Goal: Book appointment/travel/reservation

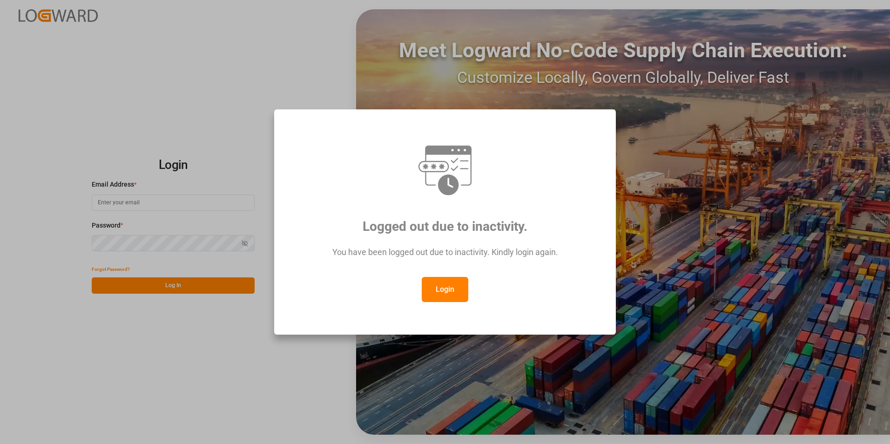
click at [450, 291] on button "Login" at bounding box center [445, 289] width 47 height 25
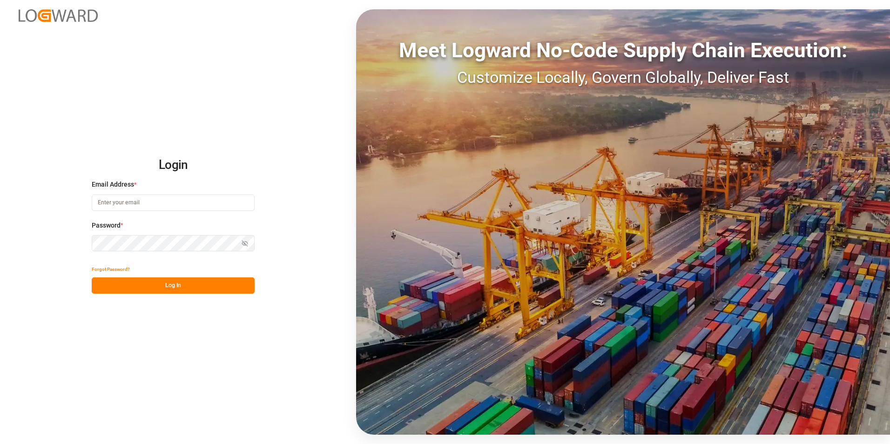
paste input "[EMAIL_ADDRESS][PERSON_NAME][DOMAIN_NAME]"
type input "[EMAIL_ADDRESS][PERSON_NAME][DOMAIN_NAME]"
click at [199, 254] on div "Password * Show password Password is required." at bounding box center [173, 241] width 163 height 41
click at [161, 271] on div "Forgot Password?" at bounding box center [173, 269] width 163 height 16
click at [162, 284] on button "Log In" at bounding box center [173, 286] width 163 height 16
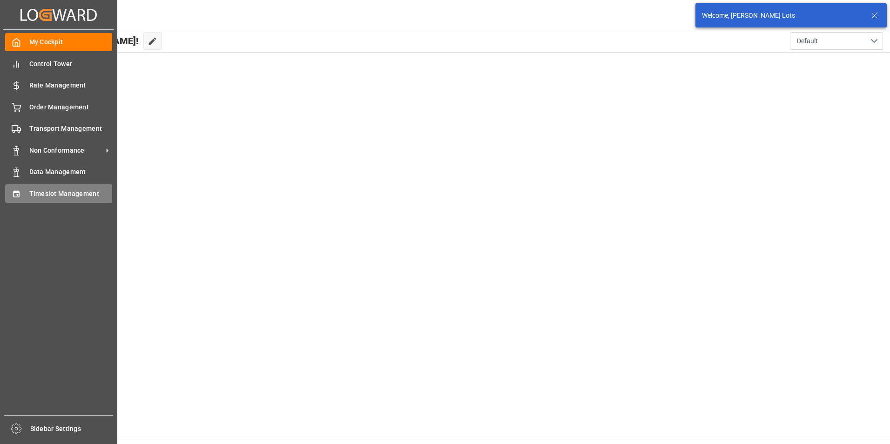
click at [65, 194] on span "Timeslot Management" at bounding box center [70, 194] width 83 height 10
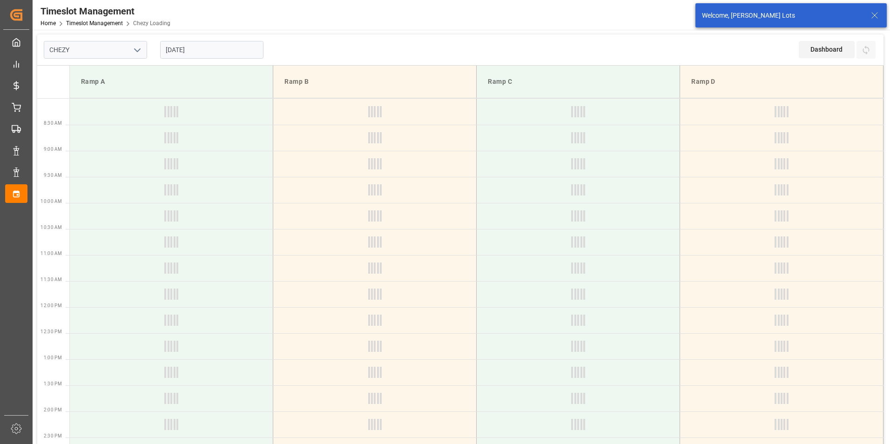
type input "Chezy Loading"
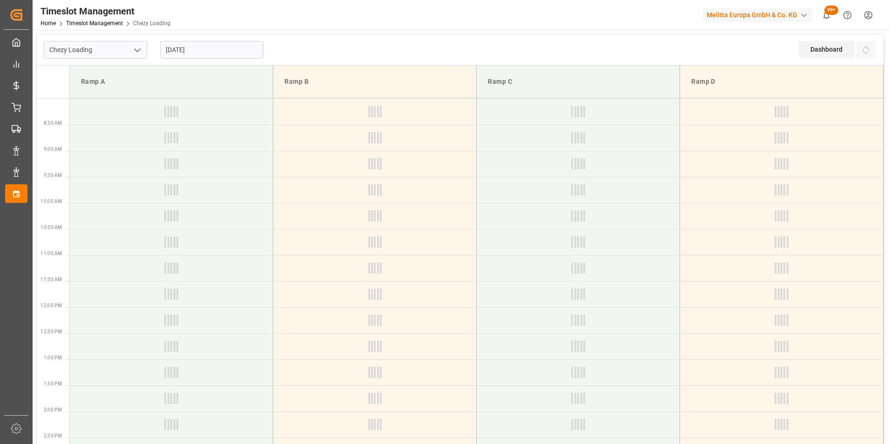
click at [197, 49] on input "[DATE]" at bounding box center [211, 50] width 103 height 18
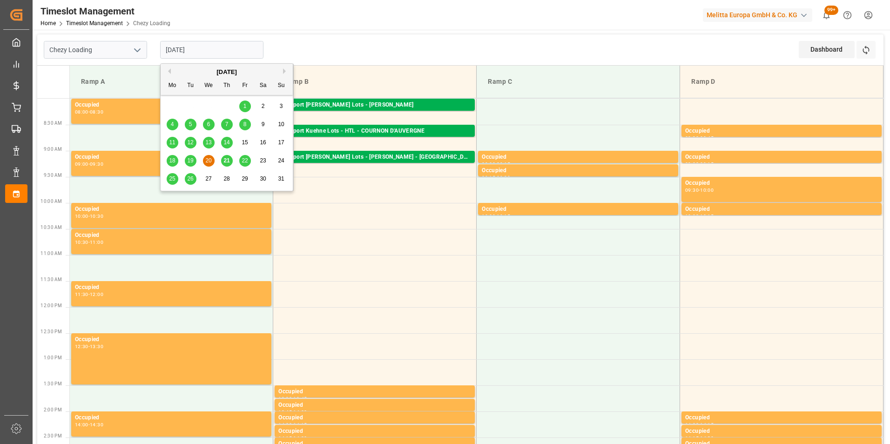
click at [226, 165] on div "21" at bounding box center [227, 161] width 12 height 11
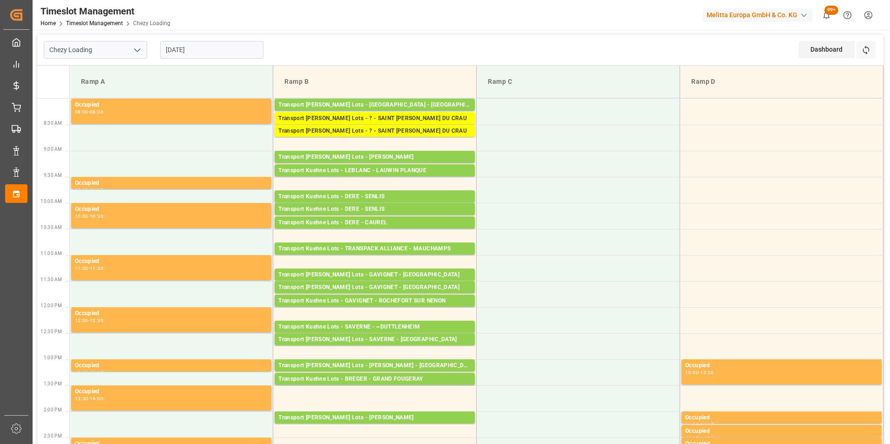
click at [189, 52] on input "[DATE]" at bounding box center [211, 50] width 103 height 18
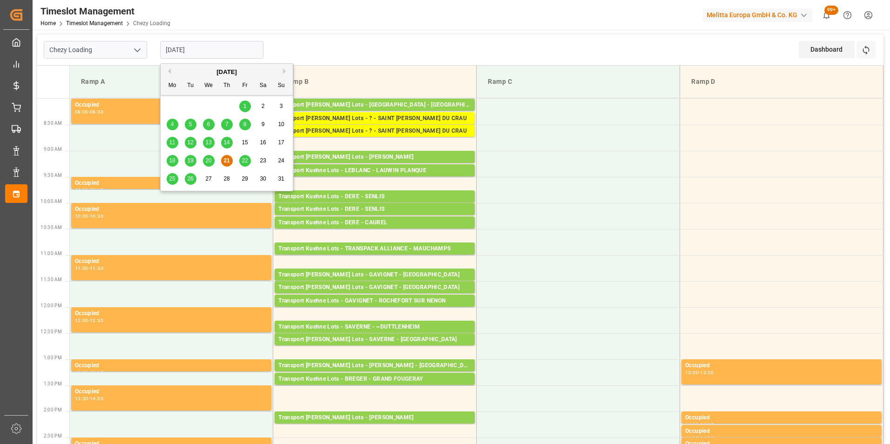
click at [244, 160] on span "22" at bounding box center [245, 160] width 6 height 7
type input "[DATE]"
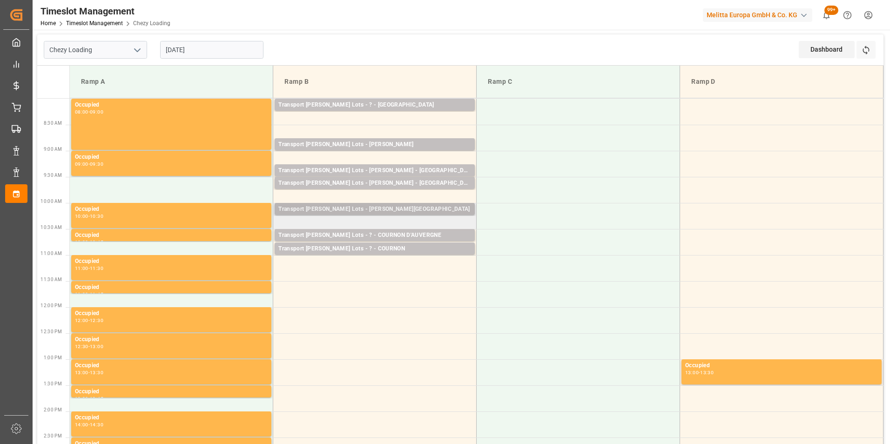
click at [409, 210] on div "Transport [PERSON_NAME] Lots - [PERSON_NAME][GEOGRAPHIC_DATA]" at bounding box center [374, 209] width 193 height 9
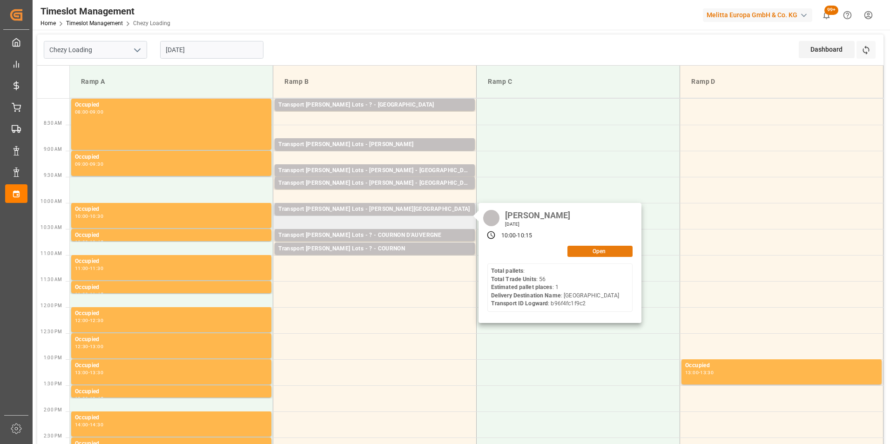
click at [604, 250] on button "Open" at bounding box center [600, 251] width 65 height 11
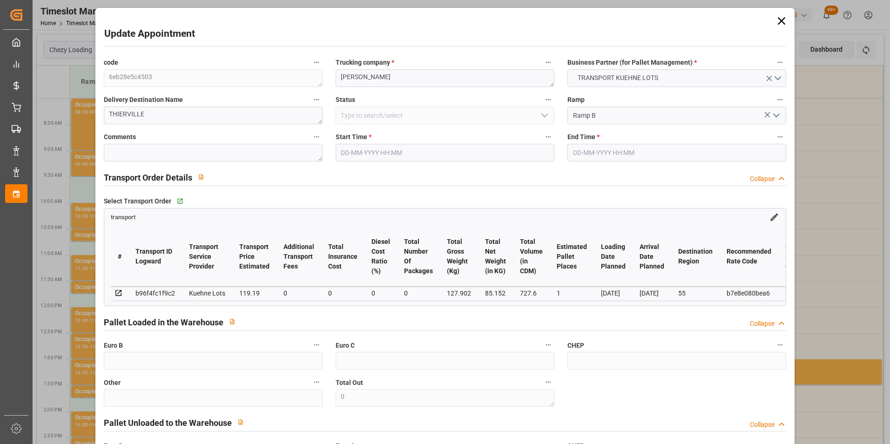
type input "[DATE] 10:00"
type input "[DATE] 10:15"
type input "[DATE] 12:30"
type input "[DATE] 11:46"
type input "[DATE]"
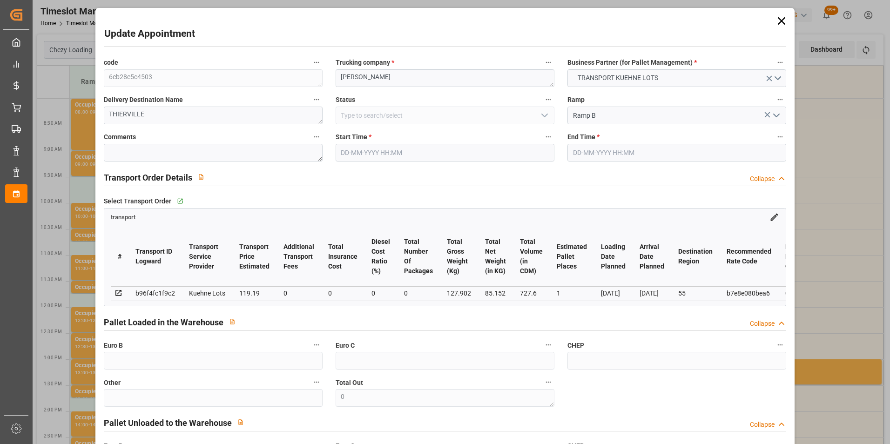
type input "[DATE]"
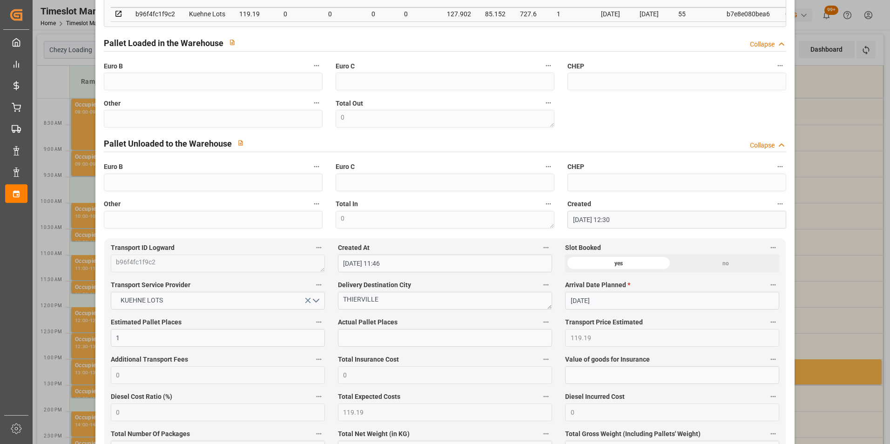
scroll to position [93, 0]
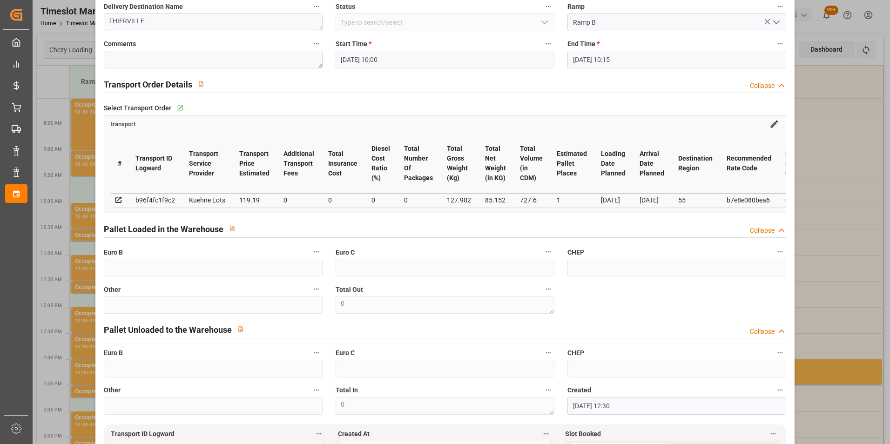
click at [806, 162] on div "Update Appointment code 6eb28e5c4503 Trucking company * [PERSON_NAME] Business …" at bounding box center [445, 222] width 890 height 444
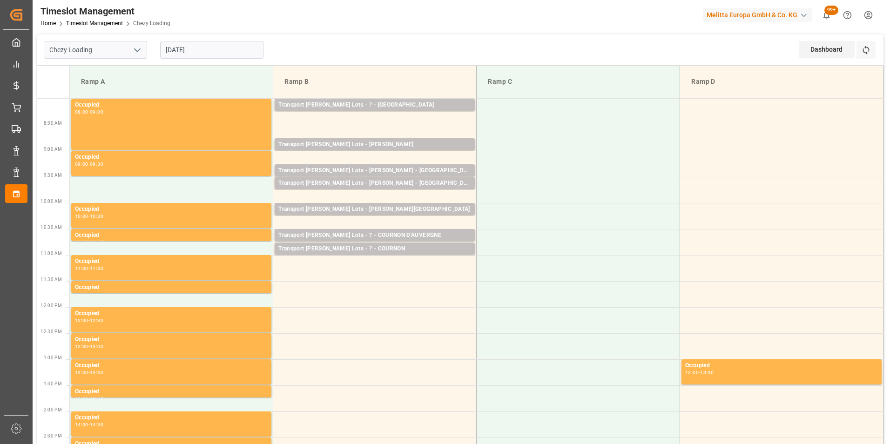
click at [177, 79] on div "Ramp A" at bounding box center [171, 81] width 188 height 17
click at [218, 47] on input "[DATE]" at bounding box center [211, 50] width 103 height 18
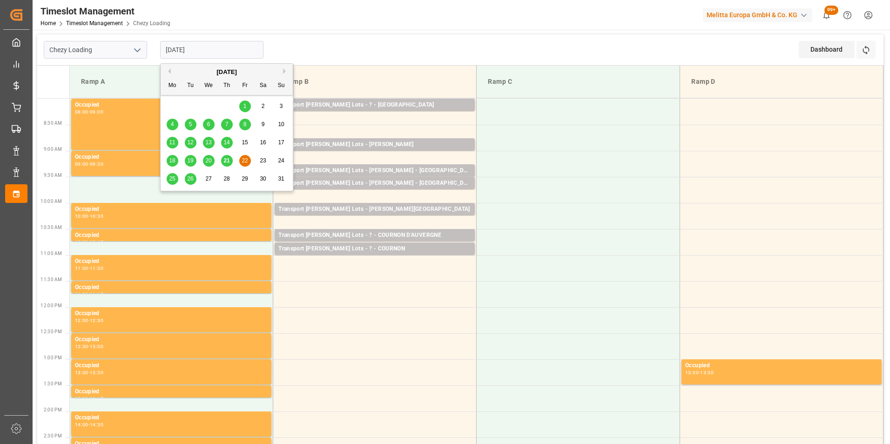
click at [208, 158] on span "20" at bounding box center [208, 160] width 6 height 7
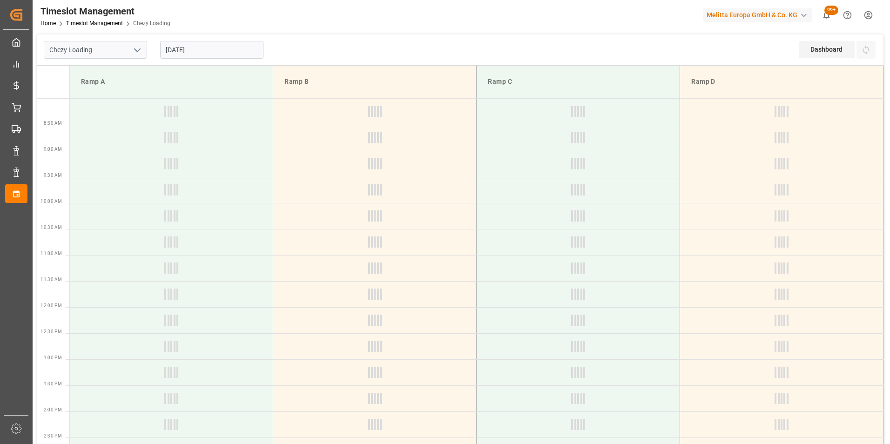
click at [186, 47] on input "[DATE]" at bounding box center [211, 50] width 103 height 18
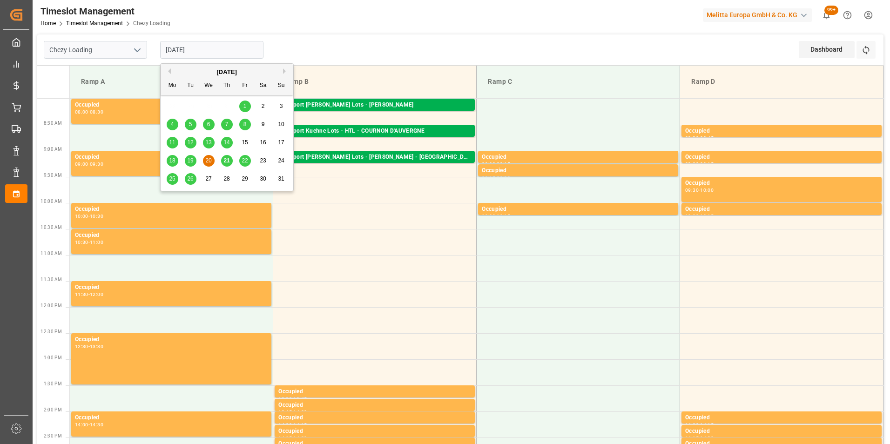
click at [242, 163] on span "22" at bounding box center [245, 160] width 6 height 7
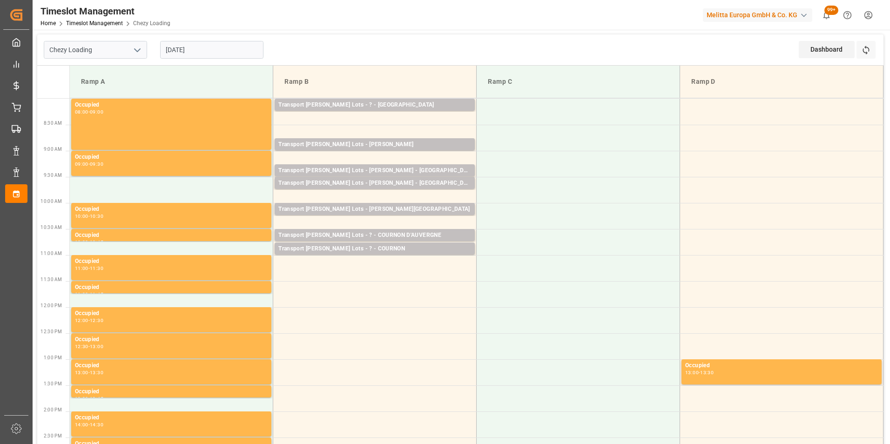
click at [186, 50] on input "[DATE]" at bounding box center [211, 50] width 103 height 18
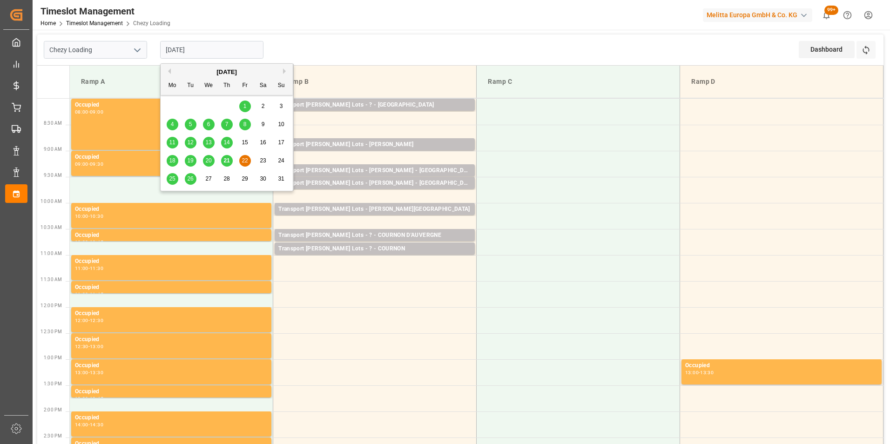
click at [227, 160] on span "21" at bounding box center [227, 160] width 6 height 7
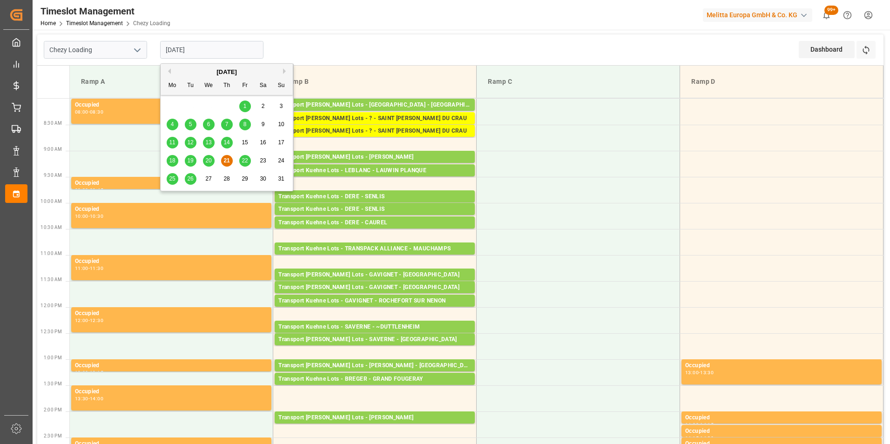
click at [193, 44] on input "[DATE]" at bounding box center [211, 50] width 103 height 18
click at [244, 164] on span "22" at bounding box center [245, 160] width 6 height 7
type input "[DATE]"
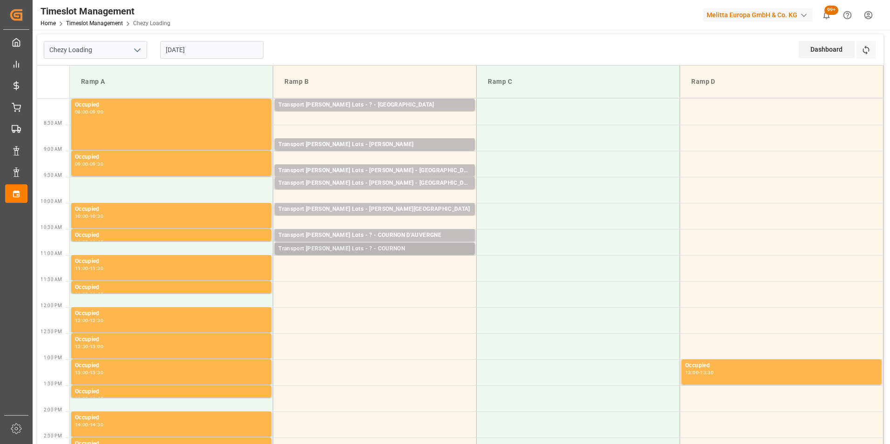
click at [402, 248] on div "Transport [PERSON_NAME] Lots - ? - COURNON" at bounding box center [374, 248] width 193 height 9
click at [387, 251] on div "Transport [PERSON_NAME] Lots - ? - COURNON" at bounding box center [374, 248] width 193 height 9
click at [399, 231] on div "Transport [PERSON_NAME] Lots - ? - COURNON D'AUVERGNE" at bounding box center [374, 235] width 193 height 9
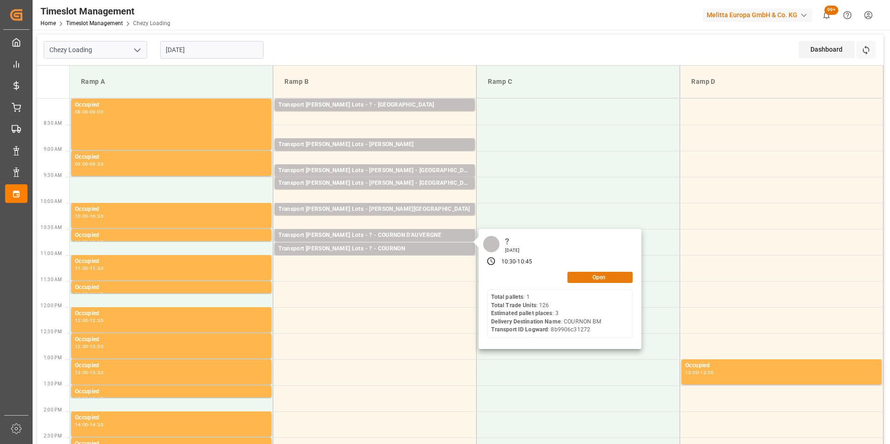
click at [590, 279] on button "Open" at bounding box center [600, 277] width 65 height 11
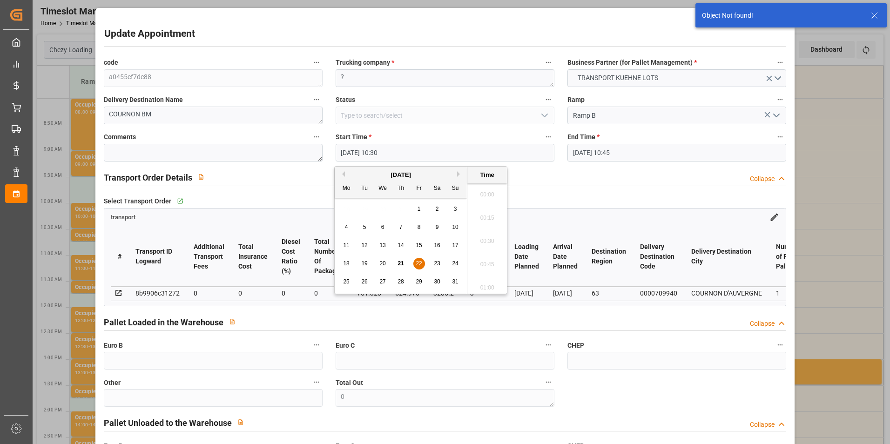
click at [385, 155] on input "[DATE] 10:30" at bounding box center [445, 153] width 219 height 18
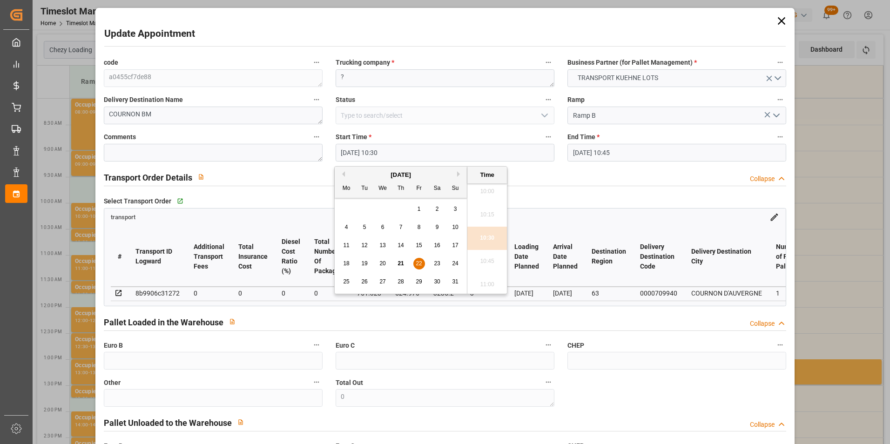
click at [419, 262] on span "22" at bounding box center [419, 263] width 6 height 7
click at [481, 286] on li "11:00" at bounding box center [488, 284] width 40 height 23
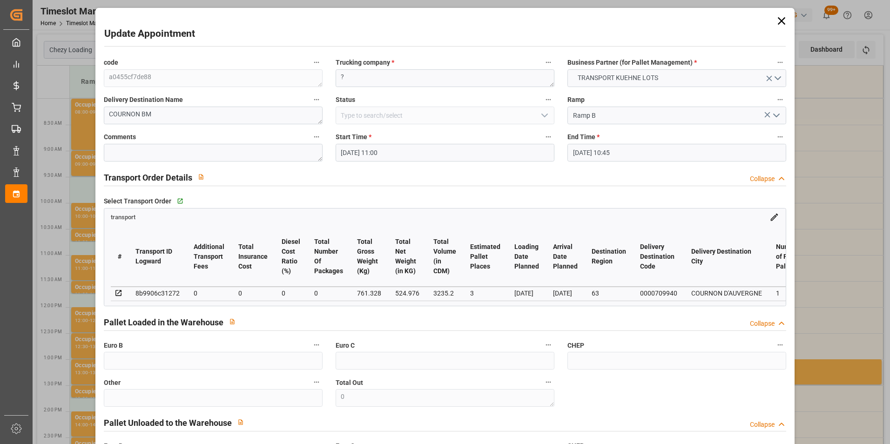
type input "[DATE] 11:00"
click at [595, 149] on input "[DATE] 10:45" at bounding box center [677, 153] width 219 height 18
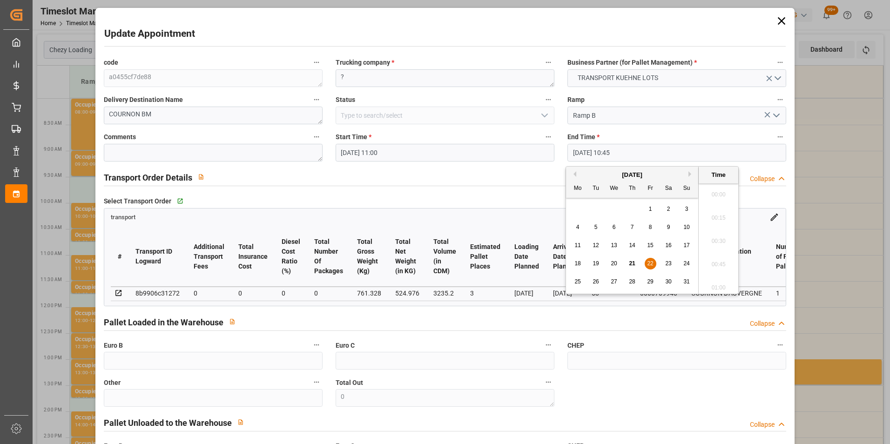
scroll to position [958, 0]
click at [651, 261] on span "22" at bounding box center [650, 263] width 6 height 7
click at [718, 283] on li "11:15" at bounding box center [719, 284] width 40 height 23
type input "[DATE] 11:15"
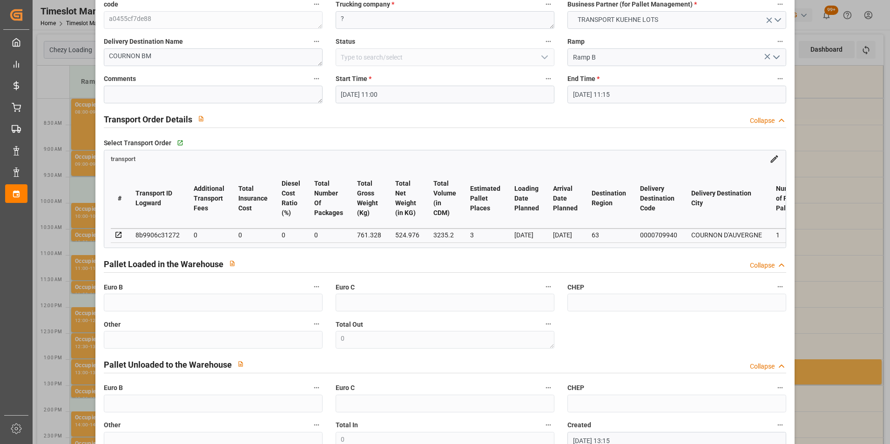
scroll to position [121, 0]
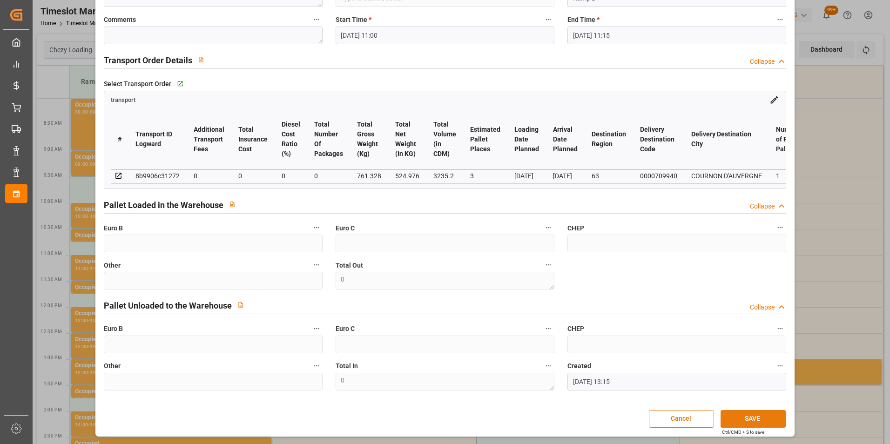
click at [758, 418] on button "SAVE" at bounding box center [753, 419] width 65 height 18
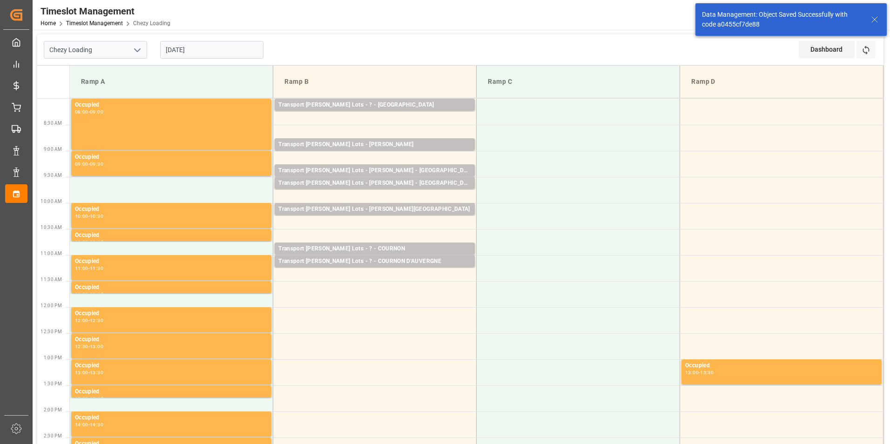
click at [186, 47] on input "[DATE]" at bounding box center [211, 50] width 103 height 18
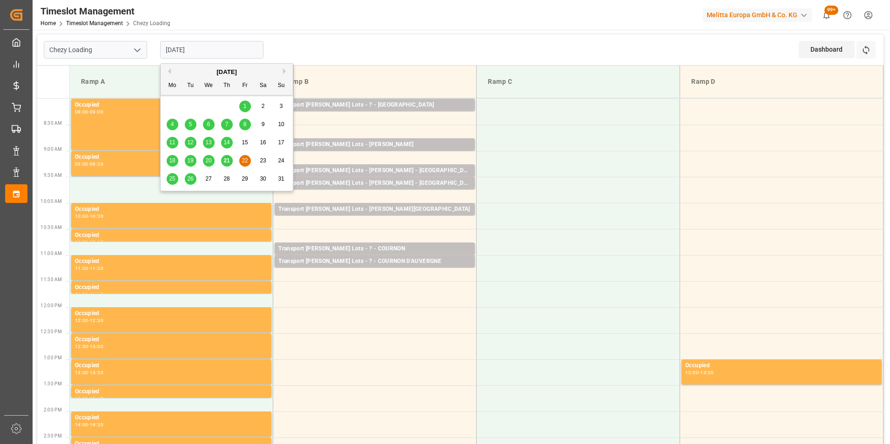
click at [228, 157] on span "21" at bounding box center [227, 160] width 6 height 7
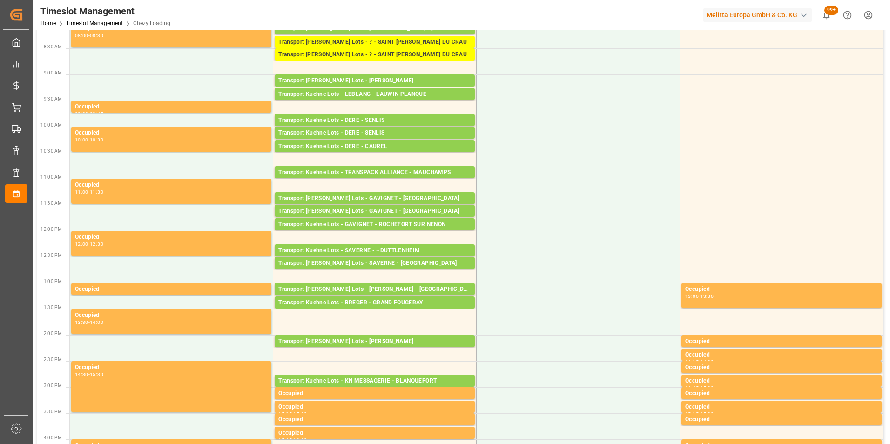
scroll to position [0, 0]
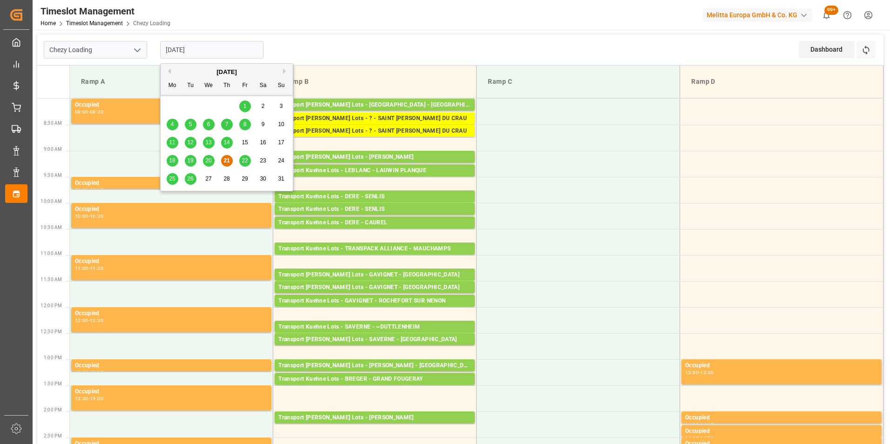
click at [199, 45] on input "[DATE]" at bounding box center [211, 50] width 103 height 18
click at [244, 161] on span "22" at bounding box center [245, 160] width 6 height 7
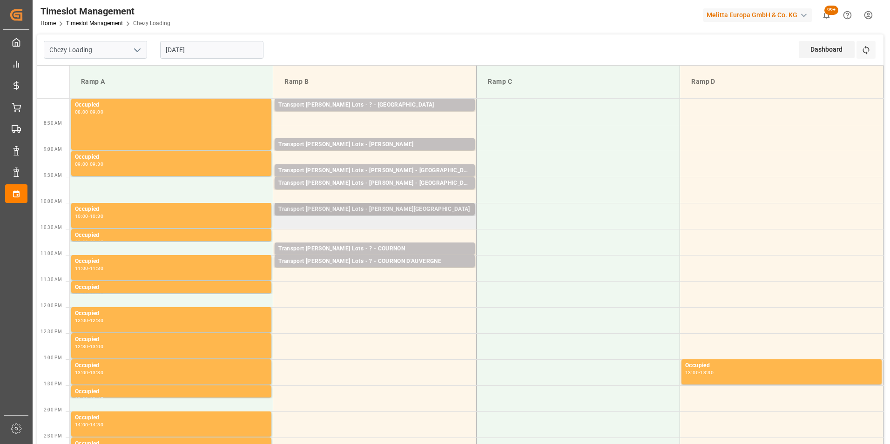
click at [393, 208] on div "Transport [PERSON_NAME] Lots - [PERSON_NAME][GEOGRAPHIC_DATA]" at bounding box center [374, 209] width 193 height 9
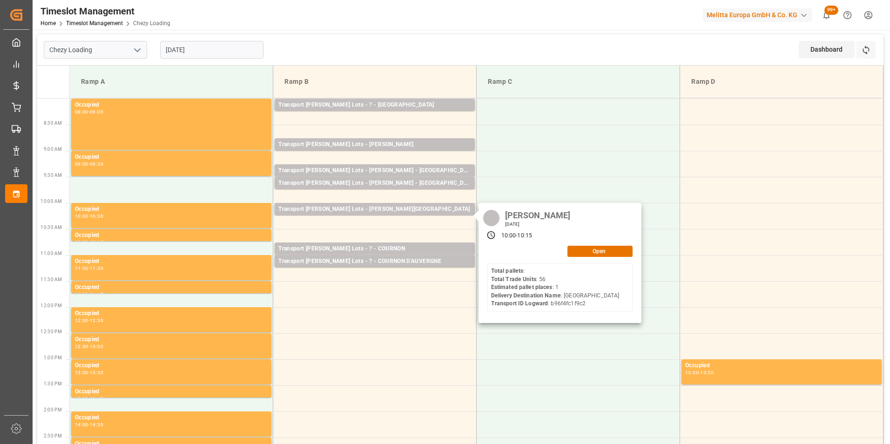
click at [199, 49] on input "[DATE]" at bounding box center [211, 50] width 103 height 18
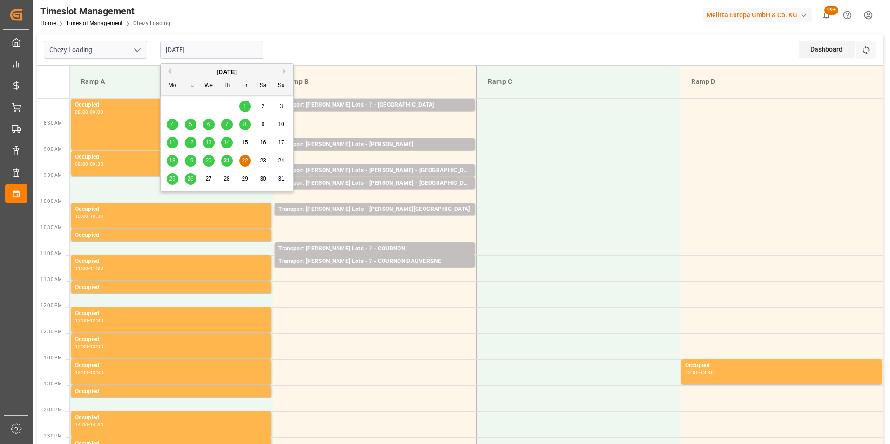
click at [227, 162] on span "21" at bounding box center [227, 160] width 6 height 7
type input "[DATE]"
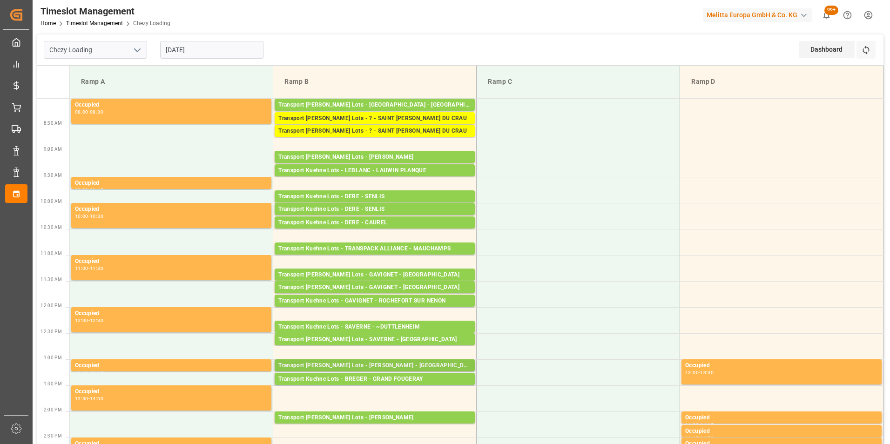
click at [400, 364] on div "Transport [PERSON_NAME] Lots - [PERSON_NAME] - [GEOGRAPHIC_DATA] SUR [GEOGRAPHI…" at bounding box center [374, 365] width 193 height 9
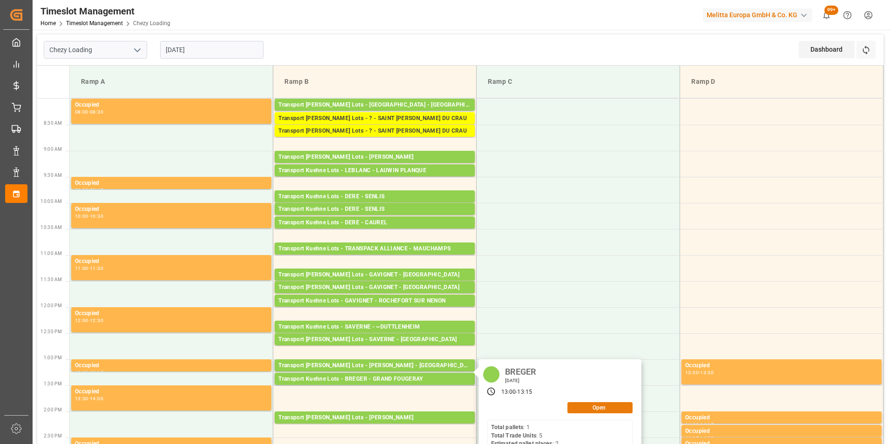
click at [589, 408] on button "Open" at bounding box center [600, 407] width 65 height 11
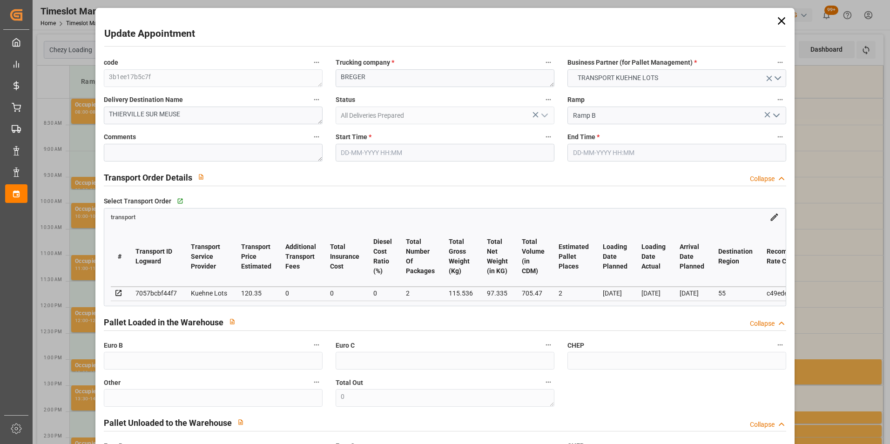
type input "[DATE] 13:00"
type input "[DATE] 13:15"
type input "[DATE] 15:22"
type input "[DATE] 11:29"
type input "[DATE]"
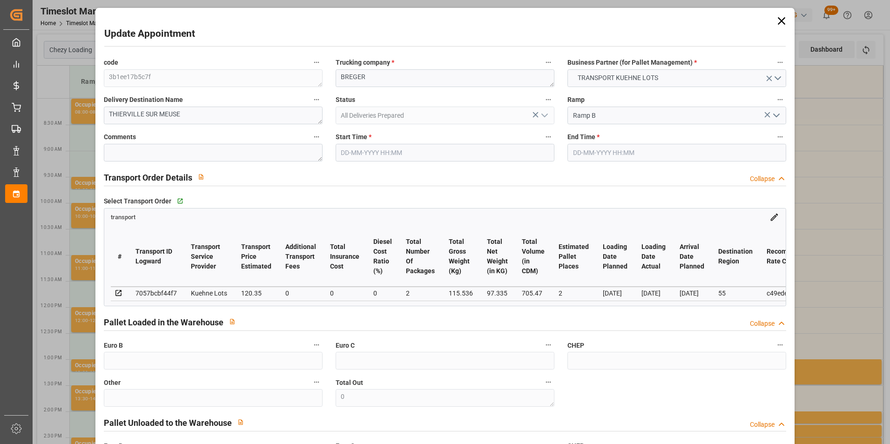
type input "[DATE]"
click at [296, 75] on div "code 3b1ee17b5c7f Trucking company * [PERSON_NAME] Business Partner (for Pallet…" at bounding box center [445, 282] width 696 height 458
type textarea "[PERSON_NAME]"
click at [382, 156] on input "[DATE] 13:00" at bounding box center [445, 153] width 219 height 18
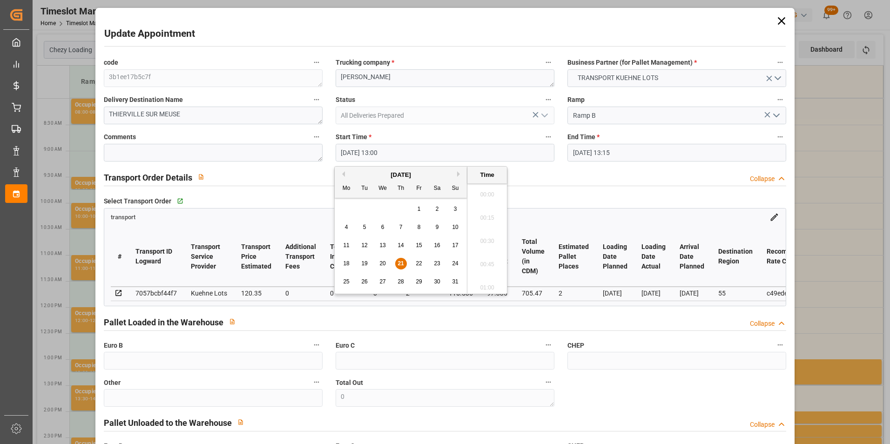
scroll to position [1167, 0]
click at [419, 264] on span "22" at bounding box center [419, 263] width 6 height 7
click at [485, 261] on li "10:15" at bounding box center [488, 261] width 40 height 23
type input "[DATE] 10:15"
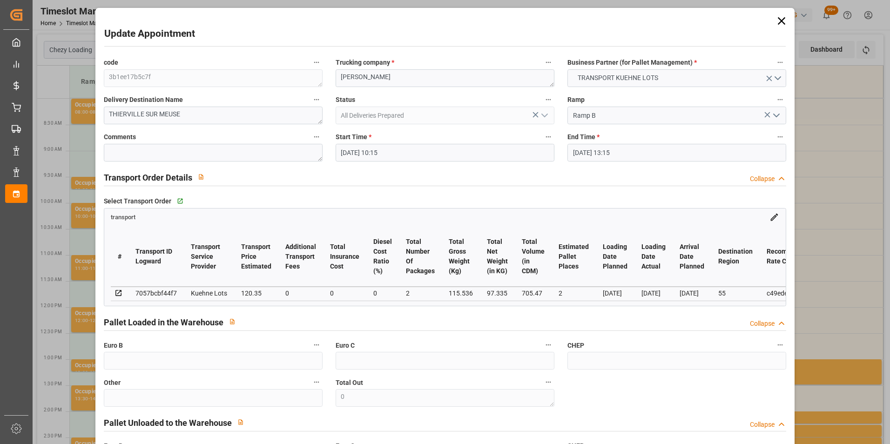
click at [591, 154] on input "[DATE] 13:15" at bounding box center [677, 153] width 219 height 18
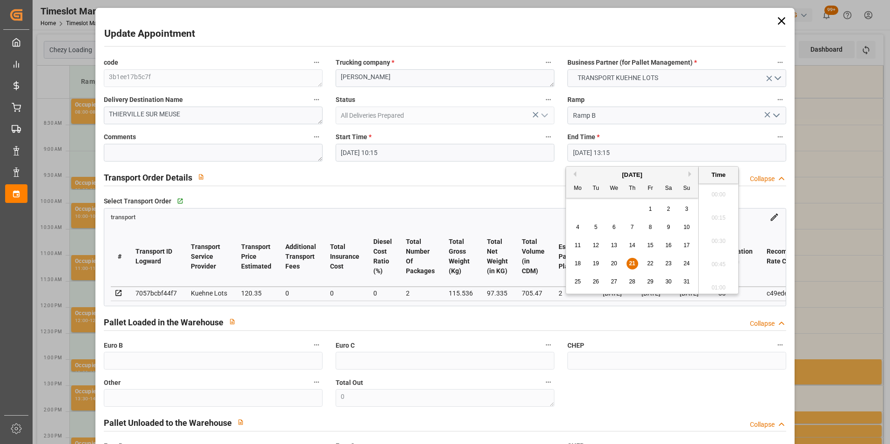
scroll to position [1191, 0]
click at [652, 260] on span "22" at bounding box center [650, 263] width 6 height 7
click at [719, 213] on li "10:30" at bounding box center [719, 214] width 40 height 23
type input "[DATE] 10:30"
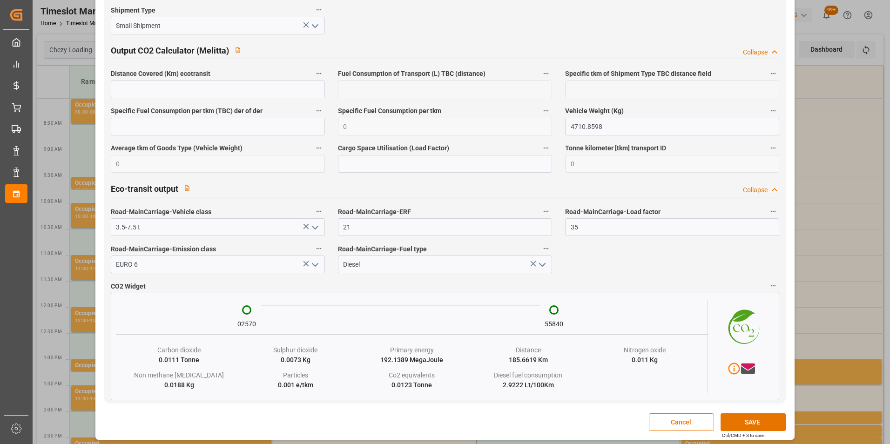
scroll to position [1519, 0]
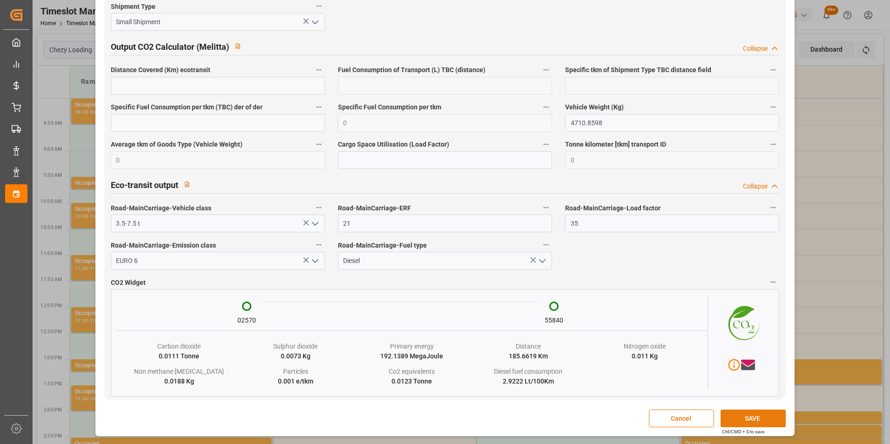
click at [747, 416] on button "SAVE" at bounding box center [753, 419] width 65 height 18
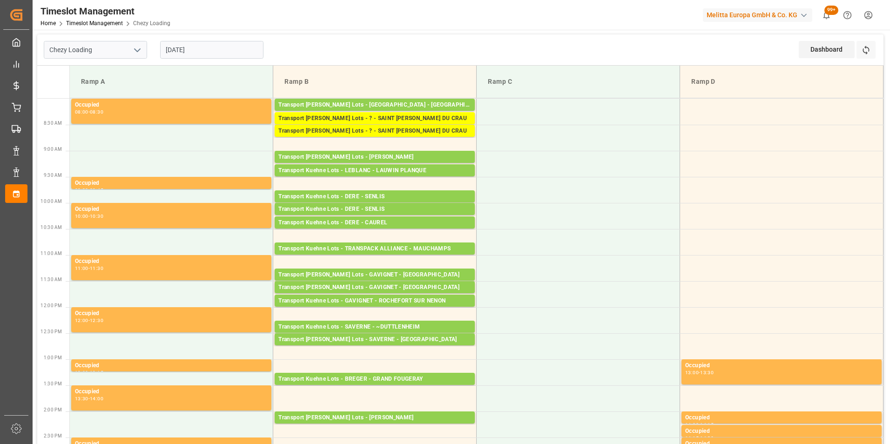
click at [189, 50] on input "[DATE]" at bounding box center [211, 50] width 103 height 18
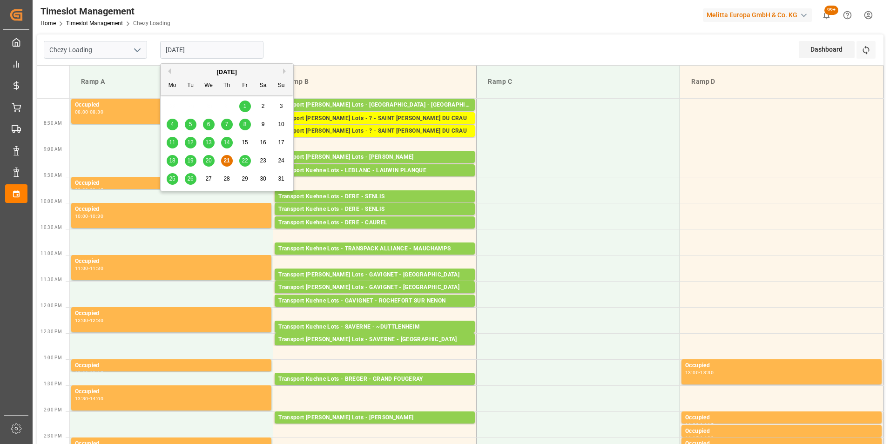
click at [242, 159] on span "22" at bounding box center [245, 160] width 6 height 7
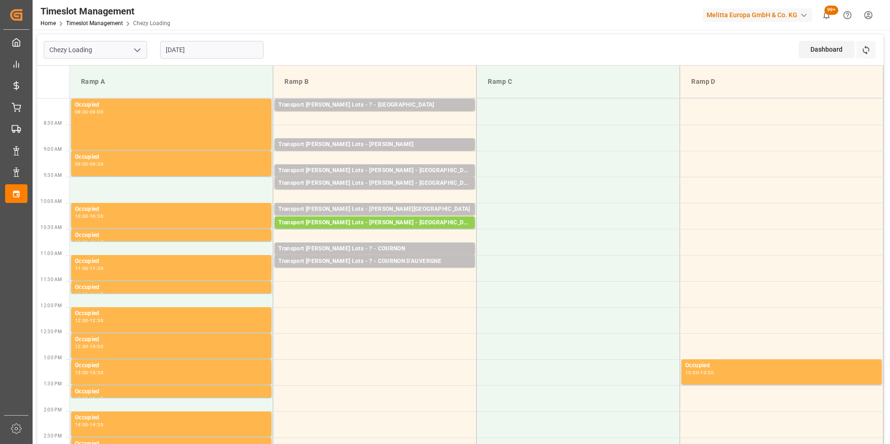
click at [185, 48] on input "[DATE]" at bounding box center [211, 50] width 103 height 18
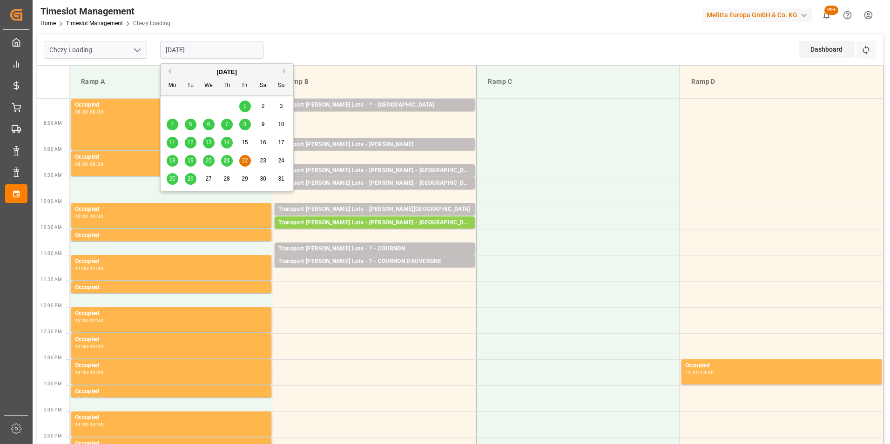
click at [225, 160] on span "21" at bounding box center [227, 160] width 6 height 7
type input "[DATE]"
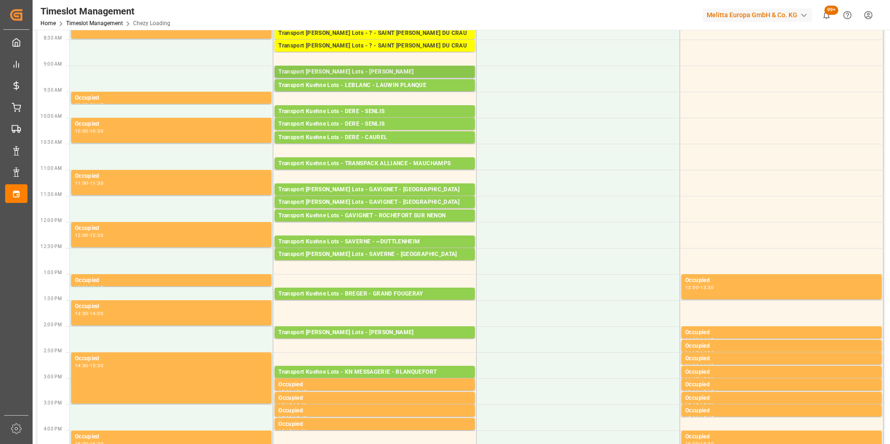
scroll to position [0, 0]
